Goal: Check status: Check status

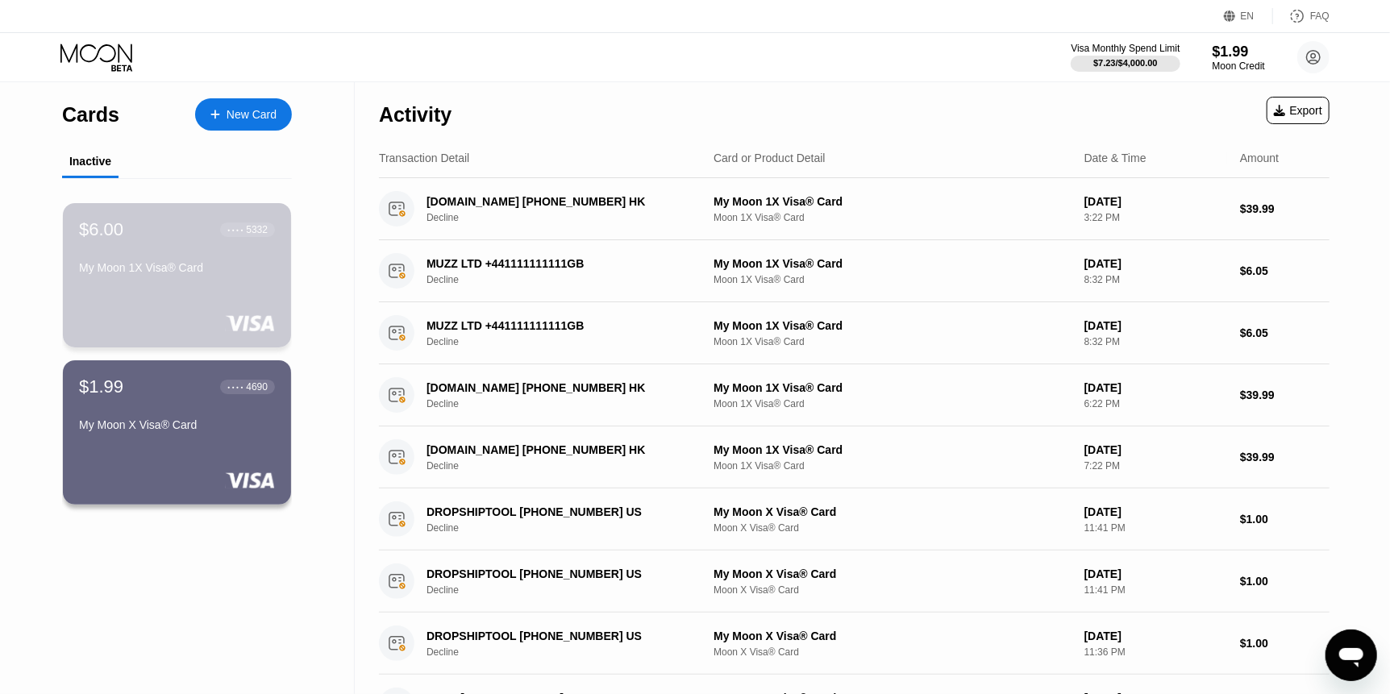
click at [197, 305] on div "$6.00 ● ● ● ● 5332 My Moon 1X Visa® Card" at bounding box center [177, 275] width 228 height 144
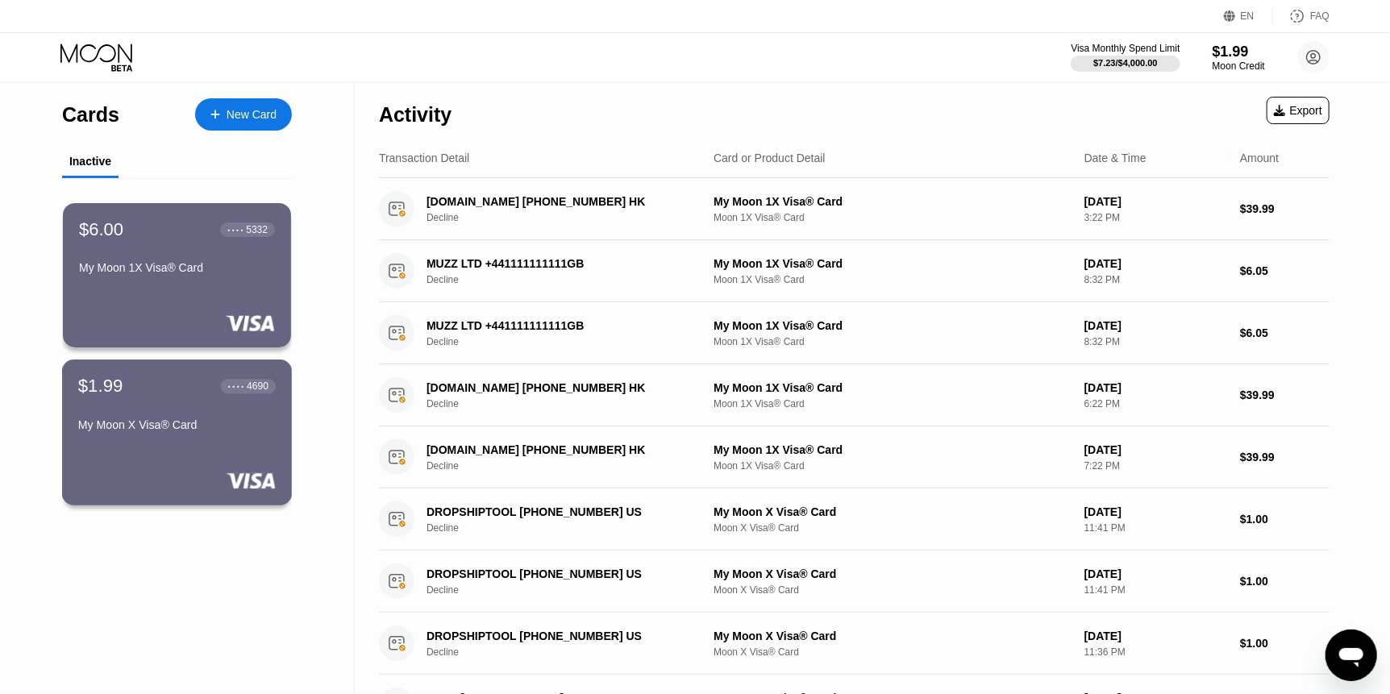
click at [193, 426] on div "My Moon X Visa® Card" at bounding box center [176, 424] width 197 height 13
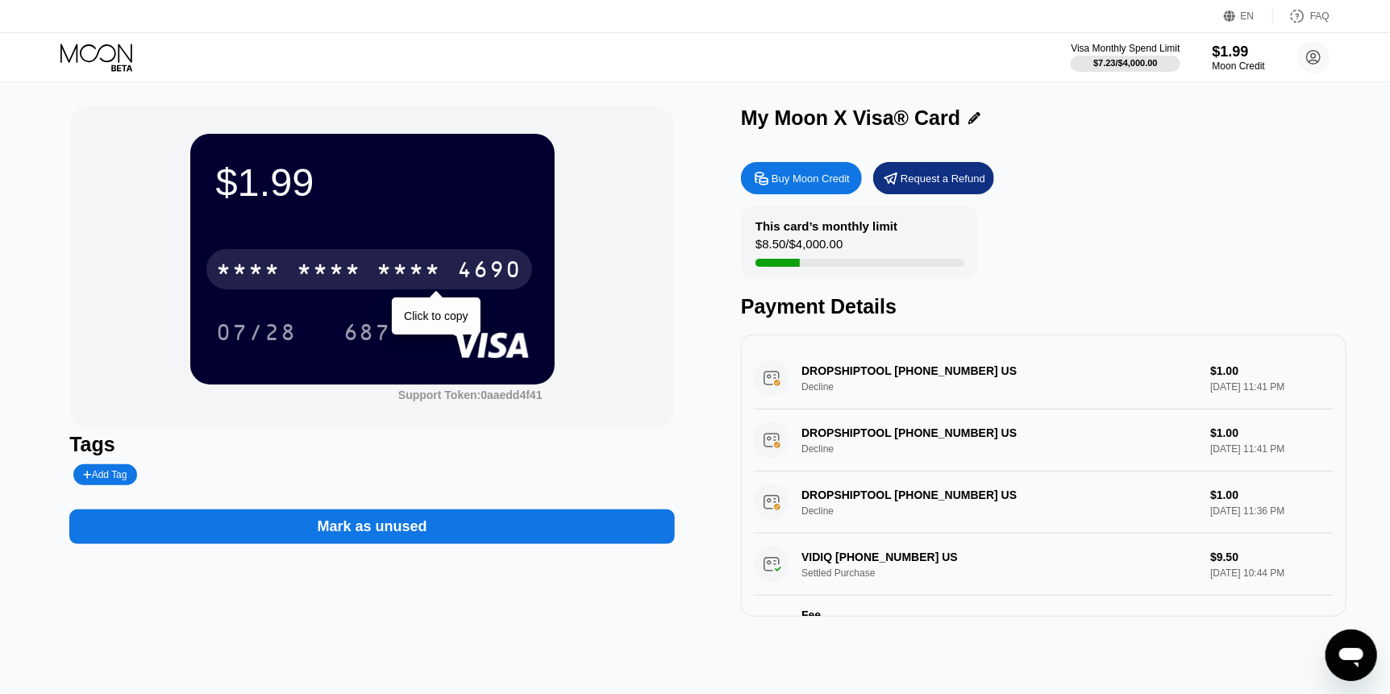
click at [445, 276] on div "* * * * * * * * * * * * 4690" at bounding box center [369, 269] width 326 height 40
click at [501, 281] on div "4690" at bounding box center [490, 272] width 64 height 26
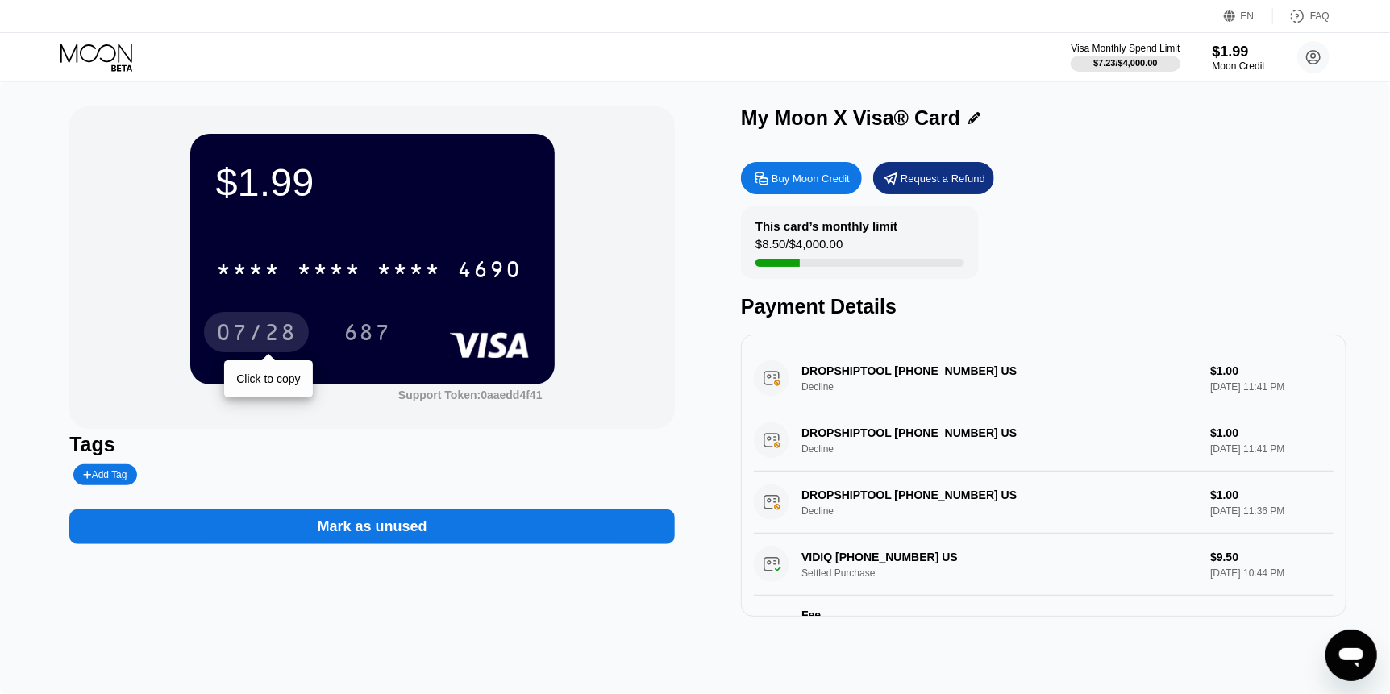
click at [259, 328] on div "07/28" at bounding box center [256, 335] width 81 height 26
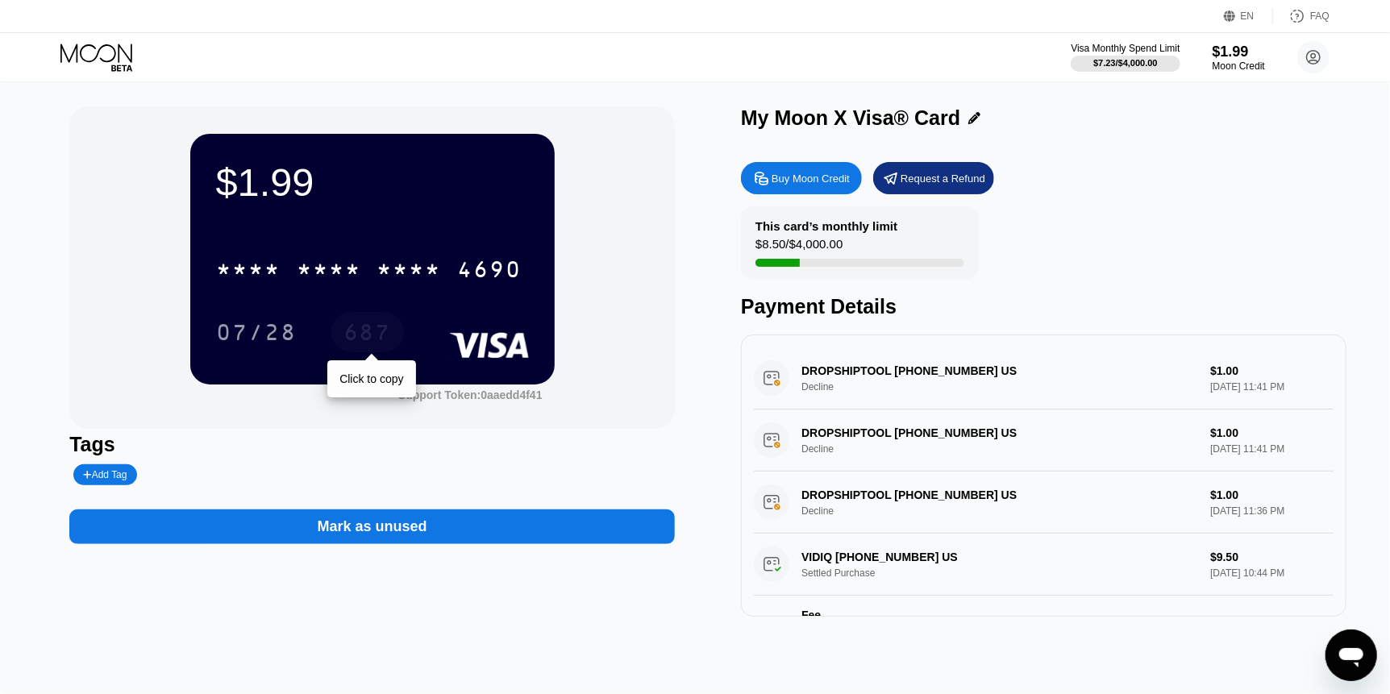
click at [359, 339] on div "687" at bounding box center [367, 335] width 48 height 26
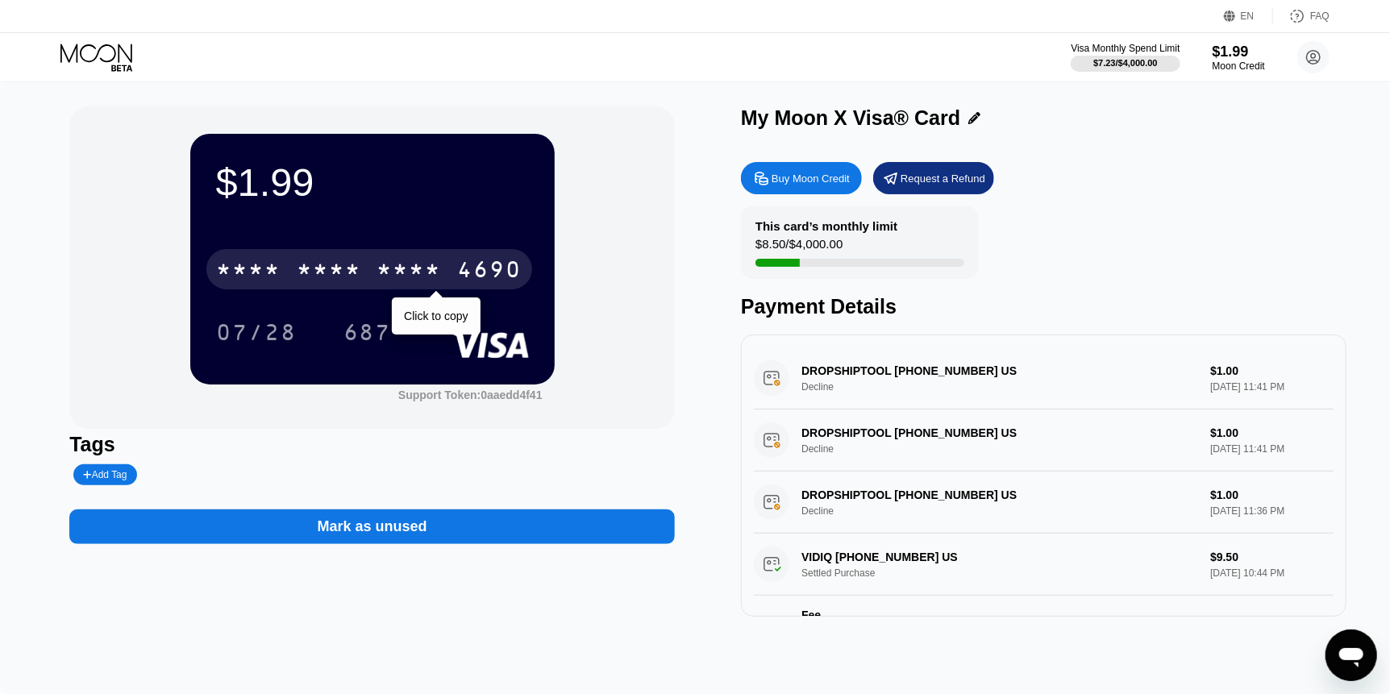
click at [403, 273] on div "* * * *" at bounding box center [409, 272] width 64 height 26
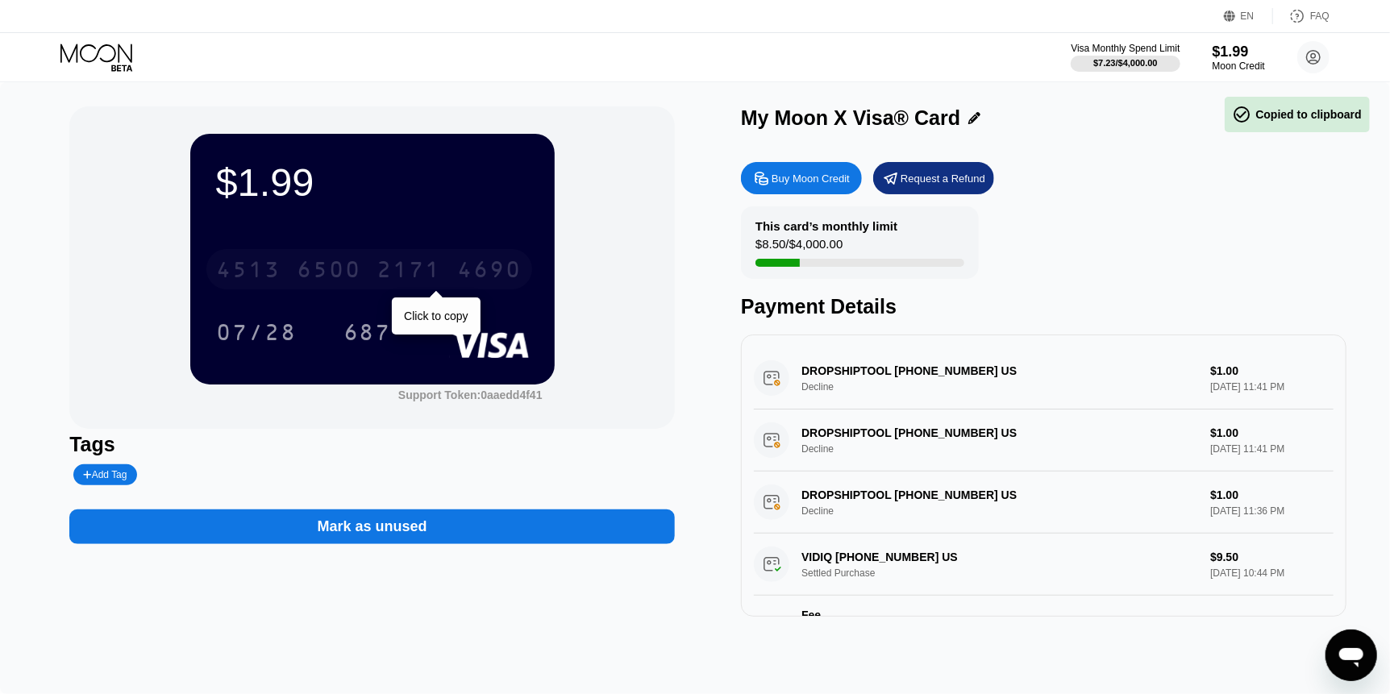
click at [403, 273] on div "2171" at bounding box center [409, 272] width 64 height 26
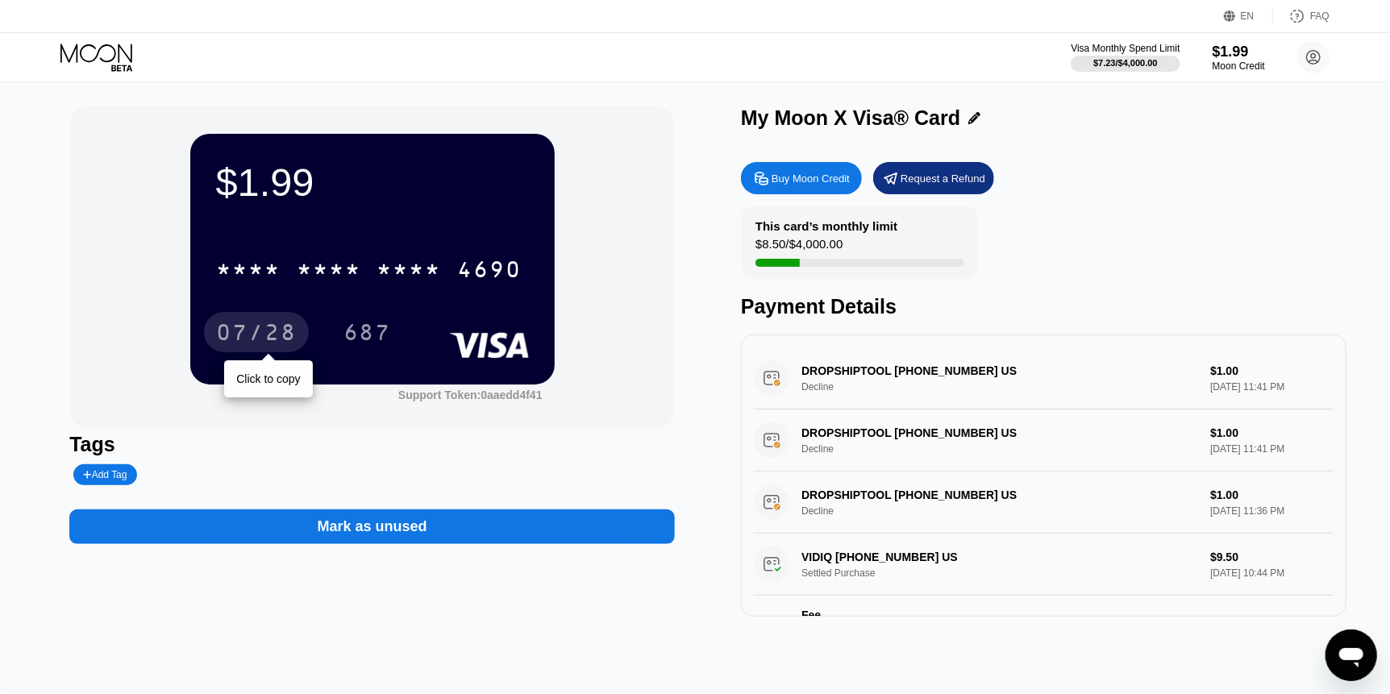
drag, startPoint x: 269, startPoint y: 340, endPoint x: 391, endPoint y: 317, distance: 123.9
click at [268, 339] on div "07/28" at bounding box center [256, 335] width 81 height 26
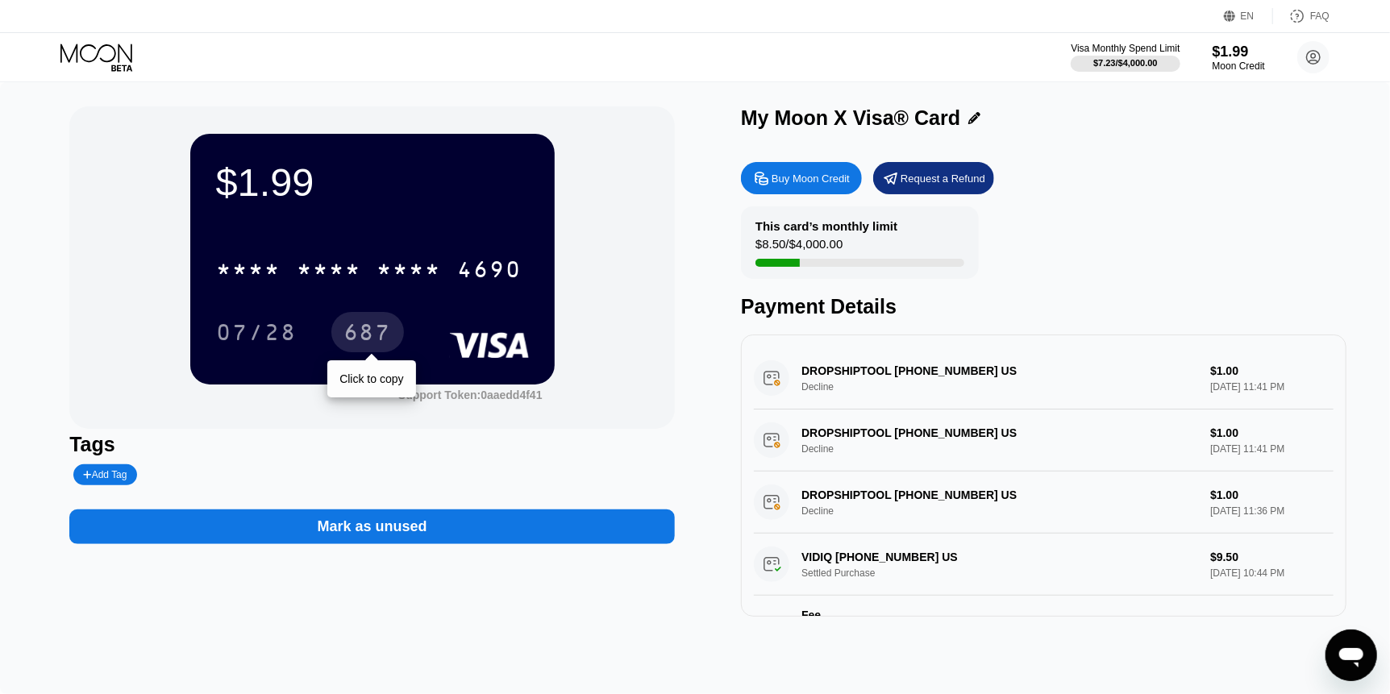
drag, startPoint x: 380, startPoint y: 343, endPoint x: 794, endPoint y: 156, distance: 454.2
click at [381, 342] on div "687" at bounding box center [367, 335] width 48 height 26
